Goal: Task Accomplishment & Management: Complete application form

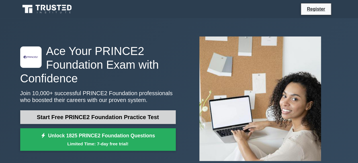
click at [57, 113] on link "Start Free PRINCE2 Foundation Practice Test" at bounding box center [97, 117] width 155 height 14
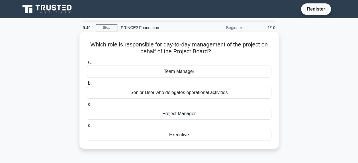
click at [173, 114] on div "Project Manager" at bounding box center [179, 114] width 184 height 12
click at [87, 106] on input "c. Project Manager" at bounding box center [87, 104] width 0 height 4
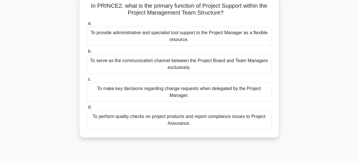
scroll to position [40, 0]
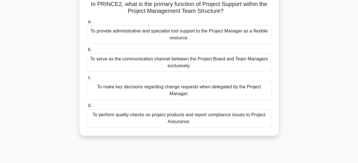
click at [248, 30] on div "To provide administrative and specialist tool support to the Project Manager as…" at bounding box center [179, 34] width 184 height 19
click at [87, 24] on input "a. To provide administrative and specialist tool support to the Project Manager…" at bounding box center [87, 22] width 0 height 4
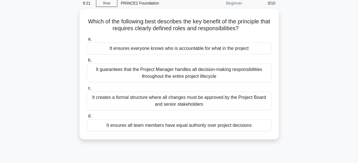
scroll to position [25, 0]
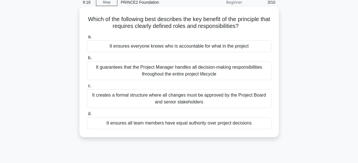
click at [244, 125] on div "It ensures all team members have equal authority over project decisions" at bounding box center [179, 123] width 184 height 12
click at [87, 116] on input "d. It ensures all team members have equal authority over project decisions" at bounding box center [87, 114] width 0 height 4
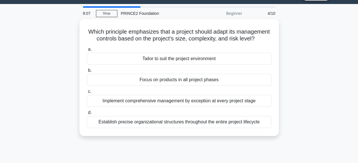
scroll to position [15, 0]
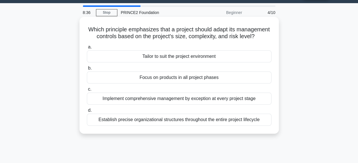
click at [263, 125] on div "Establish precise organizational structures throughout the entire project lifec…" at bounding box center [179, 120] width 184 height 12
click at [87, 112] on input "d. Establish precise organizational structures throughout the entire project li…" at bounding box center [87, 110] width 0 height 4
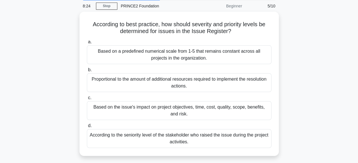
scroll to position [21, 0]
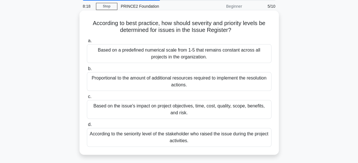
click at [217, 105] on div "Based on the issue's impact on project objectives, time, cost, quality, scope, …" at bounding box center [179, 109] width 184 height 19
click at [87, 98] on input "c. Based on the issue's impact on project objectives, time, cost, quality, scop…" at bounding box center [87, 97] width 0 height 4
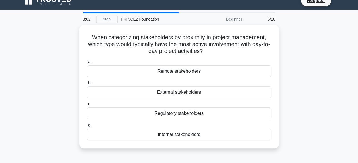
scroll to position [11, 0]
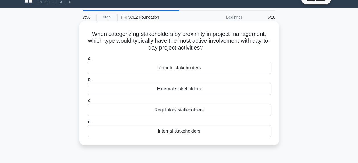
click at [209, 130] on div "Internal stakeholders" at bounding box center [179, 131] width 184 height 12
click at [87, 123] on input "d. Internal stakeholders" at bounding box center [87, 122] width 0 height 4
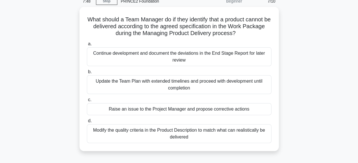
scroll to position [27, 0]
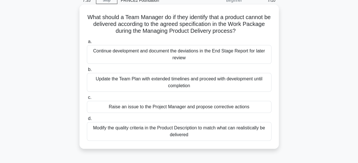
click at [246, 106] on div "Raise an issue to the Project Manager and propose corrective actions" at bounding box center [179, 107] width 184 height 12
click at [87, 99] on input "c. Raise an issue to the Project Manager and propose corrective actions" at bounding box center [87, 98] width 0 height 4
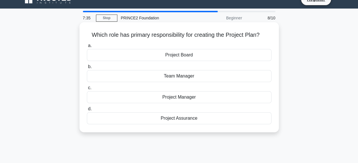
scroll to position [0, 0]
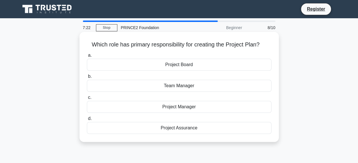
click at [220, 63] on div "Project Board" at bounding box center [179, 65] width 184 height 12
click at [87, 57] on input "a. Project Board" at bounding box center [87, 55] width 0 height 4
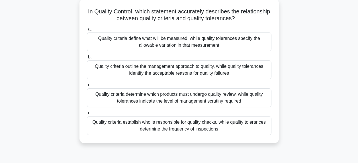
scroll to position [35, 0]
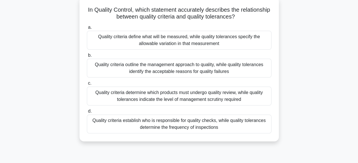
click at [240, 38] on div "Quality criteria define what will be measured, while quality tolerances specify…" at bounding box center [179, 40] width 184 height 19
click at [87, 29] on input "a. Quality criteria define what will be measured, while quality tolerances spec…" at bounding box center [87, 28] width 0 height 4
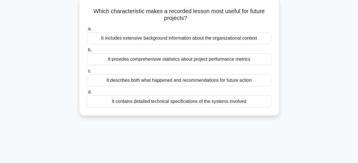
scroll to position [0, 0]
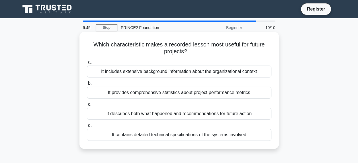
click at [238, 112] on div "It describes both what happened and recommendations for future action" at bounding box center [179, 114] width 184 height 12
click at [87, 106] on input "c. It describes both what happened and recommendations for future action" at bounding box center [87, 104] width 0 height 4
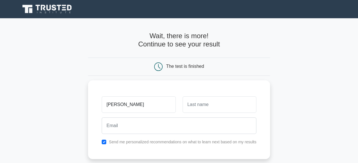
type input "Meliha"
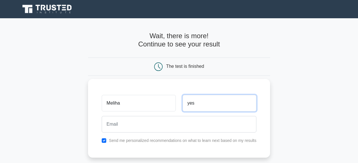
type input "yes"
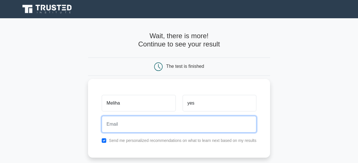
click at [169, 131] on input "email" at bounding box center [179, 124] width 154 height 17
type input "[EMAIL_ADDRESS][DOMAIN_NAME]"
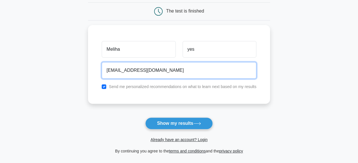
scroll to position [56, 0]
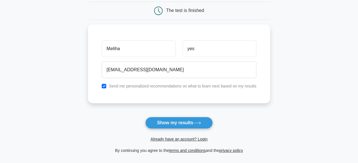
click at [180, 130] on div "Already have an account? Login" at bounding box center [179, 136] width 182 height 14
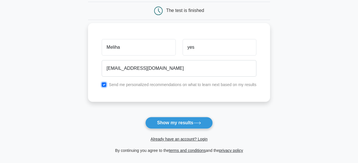
drag, startPoint x: 195, startPoint y: 121, endPoint x: 105, endPoint y: 85, distance: 96.7
click at [105, 85] on input "checkbox" at bounding box center [104, 84] width 5 height 5
checkbox input "false"
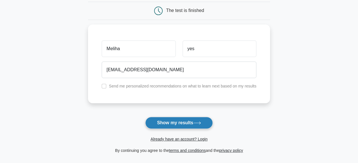
click at [178, 121] on button "Show my results" at bounding box center [178, 123] width 67 height 12
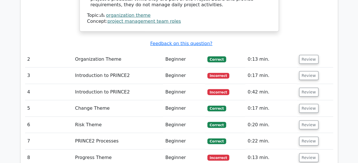
scroll to position [736, 0]
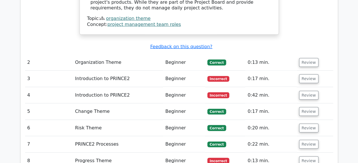
click at [116, 71] on td "Introduction to PRINCE2" at bounding box center [118, 79] width 90 height 16
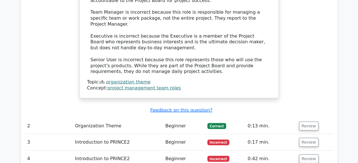
scroll to position [688, 0]
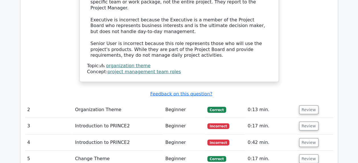
click at [106, 102] on td "Organization Theme" at bounding box center [118, 110] width 90 height 16
click at [117, 118] on td "Introduction to PRINCE2" at bounding box center [118, 126] width 90 height 16
click at [118, 118] on td "Introduction to PRINCE2" at bounding box center [118, 126] width 90 height 16
click at [27, 118] on td "3" at bounding box center [49, 126] width 48 height 16
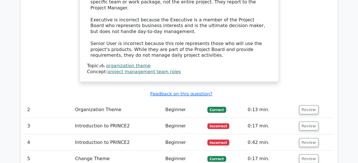
drag, startPoint x: 27, startPoint y: 90, endPoint x: 76, endPoint y: 99, distance: 49.5
click at [76, 118] on td "Introduction to PRINCE2" at bounding box center [118, 126] width 90 height 16
click at [121, 118] on td "Introduction to PRINCE2" at bounding box center [118, 126] width 90 height 16
click at [179, 118] on td "Beginner" at bounding box center [184, 126] width 42 height 16
click at [218, 123] on span "Incorrect" at bounding box center [218, 126] width 22 height 6
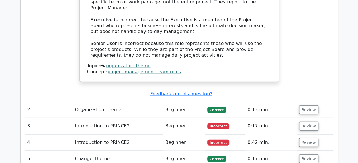
click at [257, 118] on td "0:17 min." at bounding box center [270, 126] width 51 height 16
click at [306, 121] on button "Review" at bounding box center [308, 125] width 19 height 9
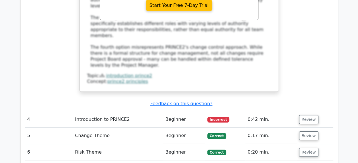
scroll to position [999, 0]
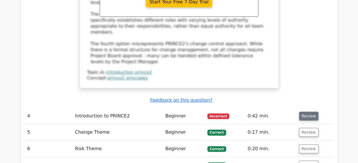
click at [309, 112] on button "Review" at bounding box center [308, 116] width 19 height 9
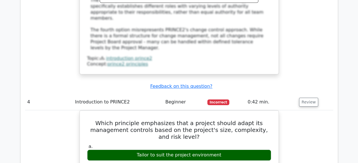
scroll to position [1021, 0]
